Goal: Task Accomplishment & Management: Complete application form

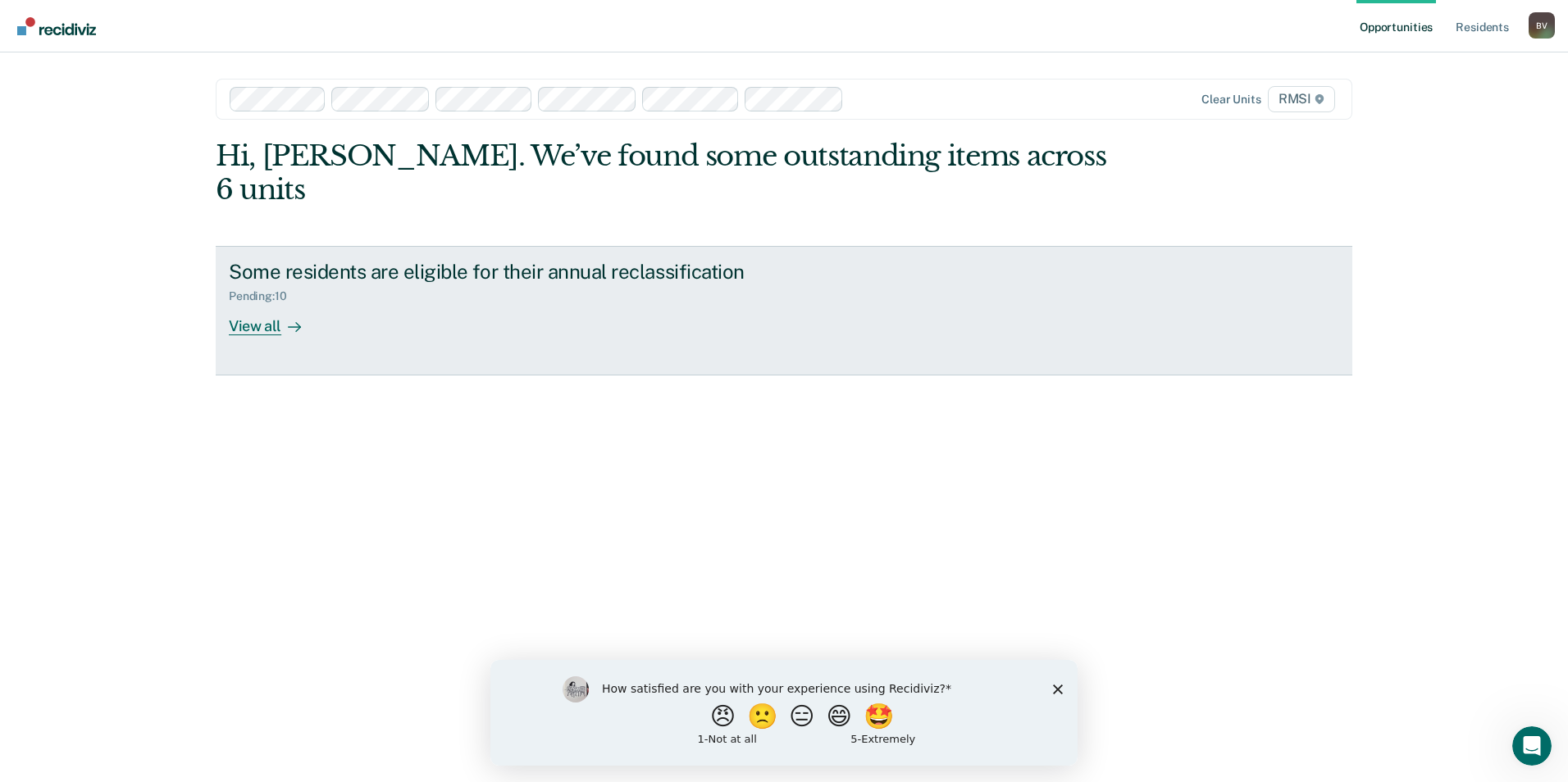
click at [248, 303] on div "View all" at bounding box center [274, 319] width 92 height 32
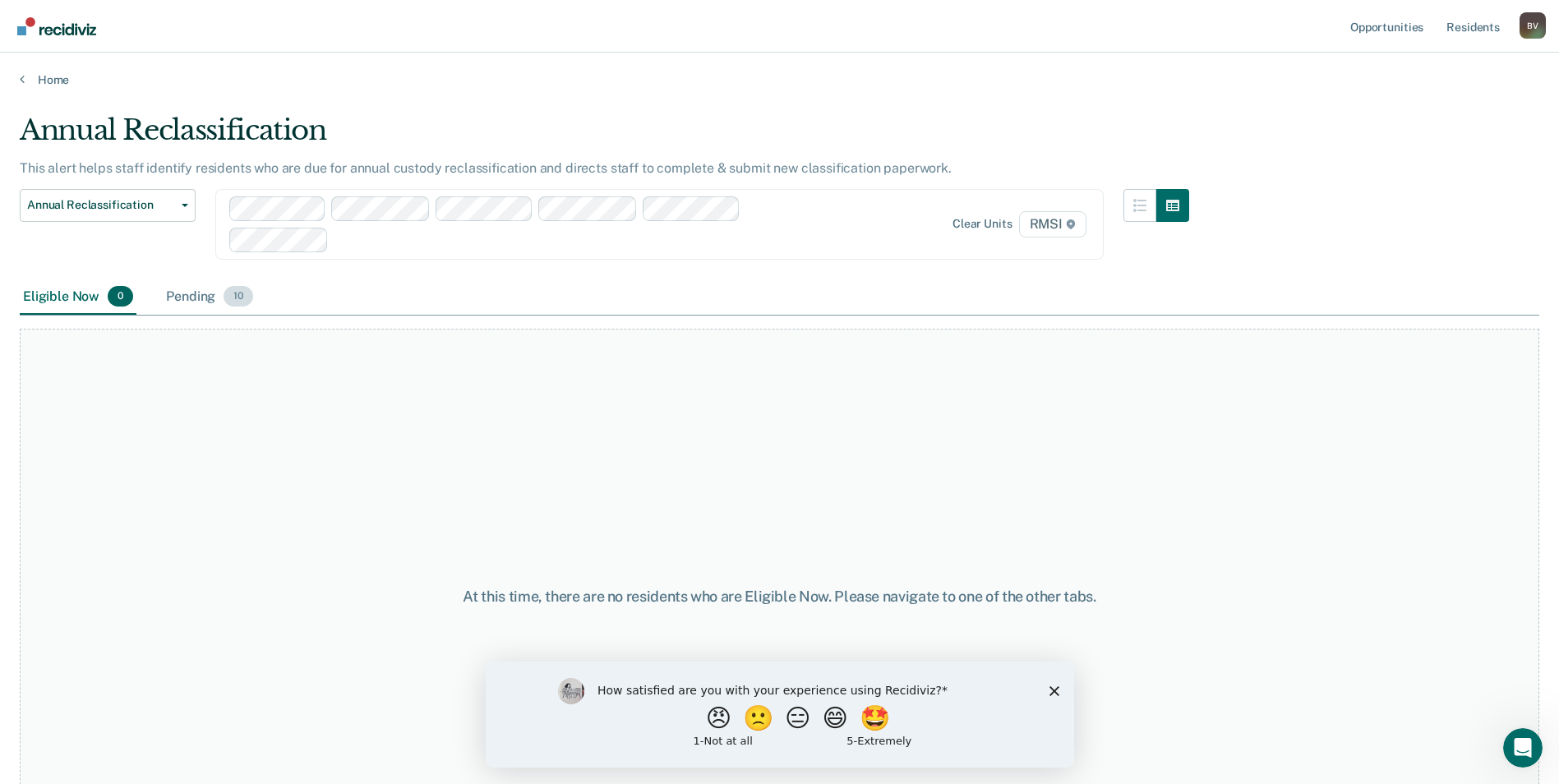
click at [240, 296] on span "10" at bounding box center [239, 297] width 30 height 21
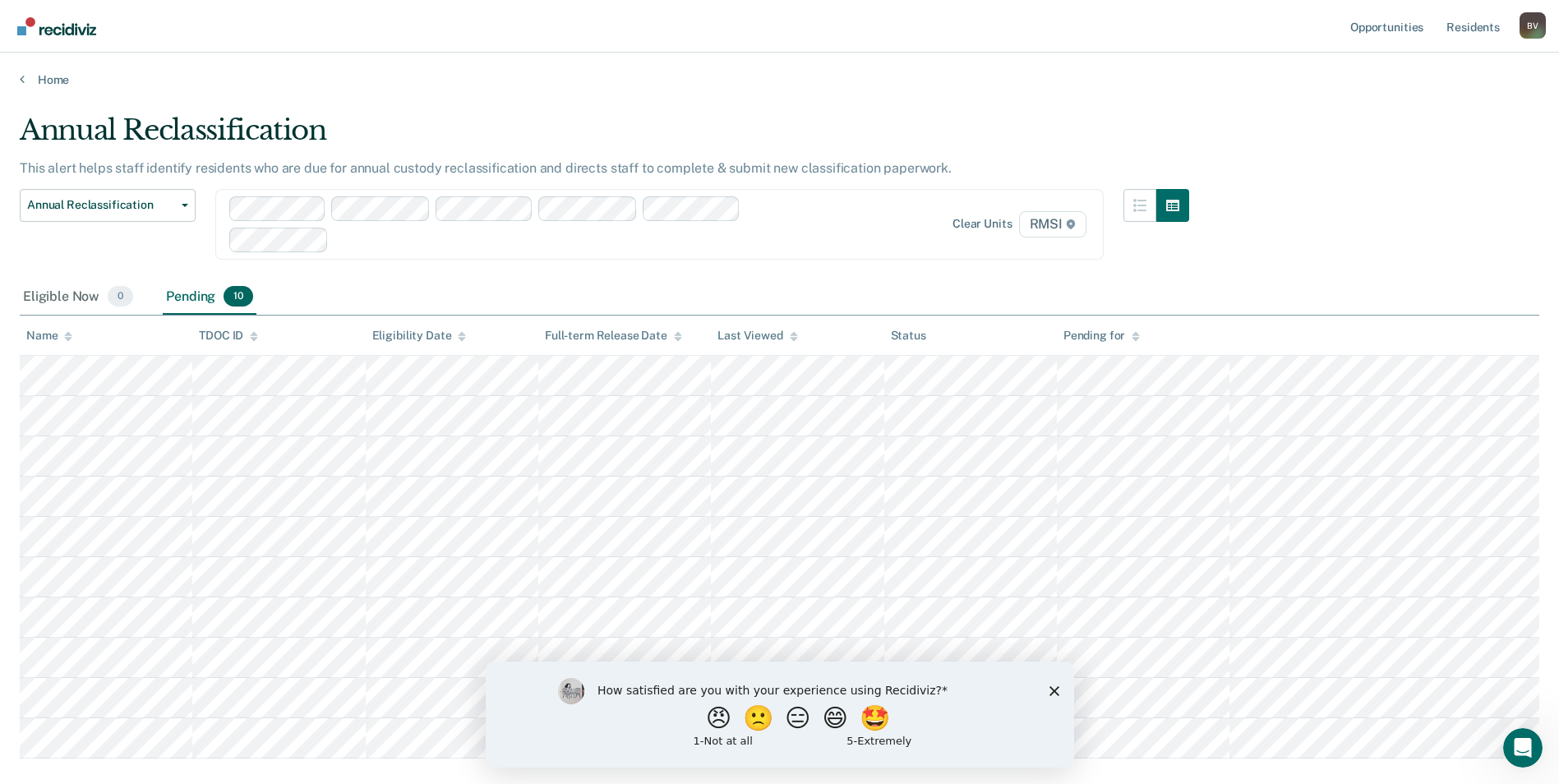
click at [1055, 691] on polygon "Close survey" at bounding box center [1053, 690] width 10 height 10
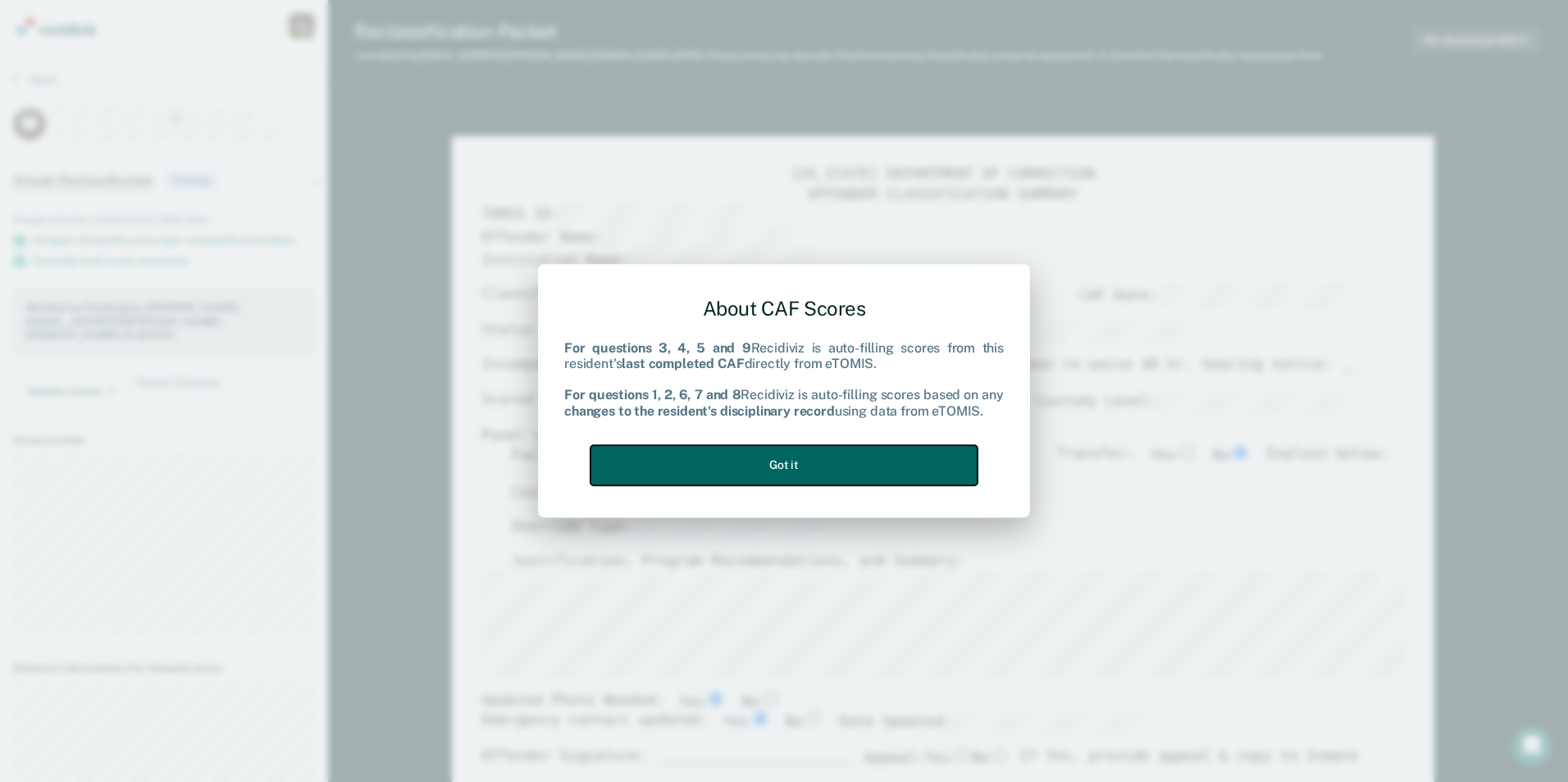
click at [825, 461] on button "Got it" at bounding box center [783, 465] width 387 height 40
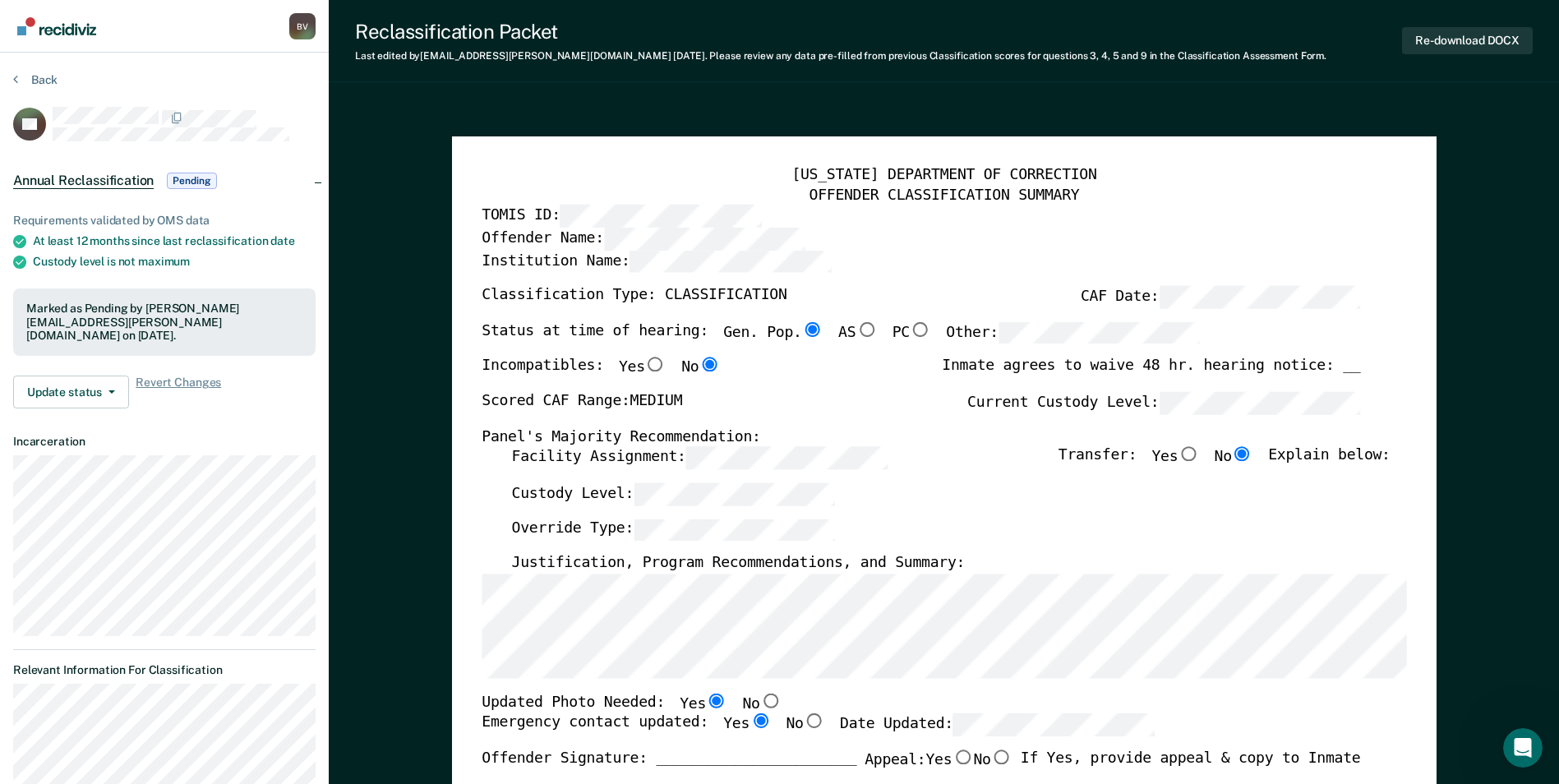
type textarea "x"
